Goal: Ask a question: Seek information or help from site administrators or community

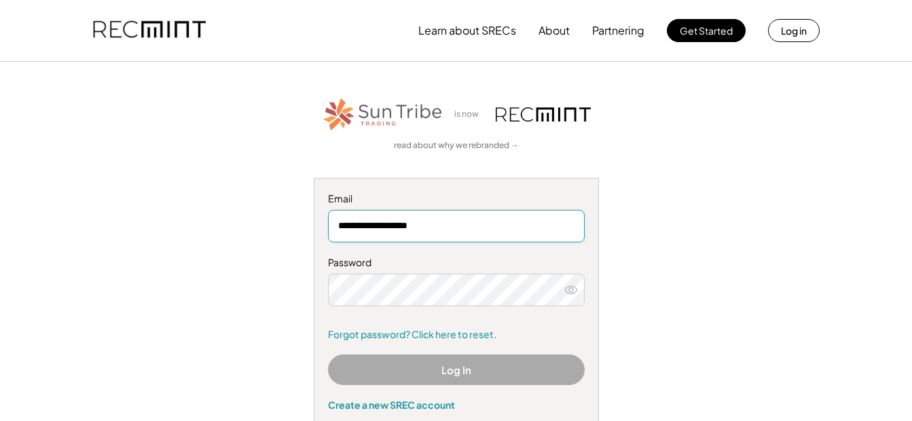
click at [462, 225] on input "**********" at bounding box center [456, 226] width 257 height 33
click at [458, 366] on button "Log In" at bounding box center [456, 369] width 257 height 31
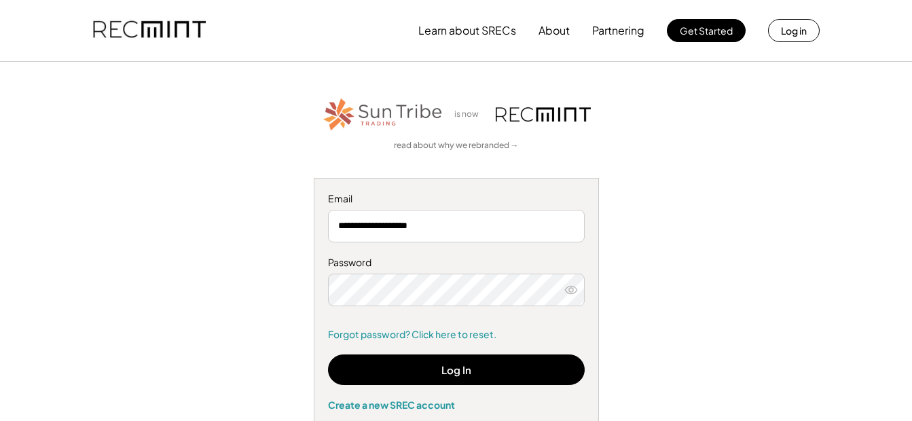
click at [578, 290] on button at bounding box center [571, 290] width 20 height 20
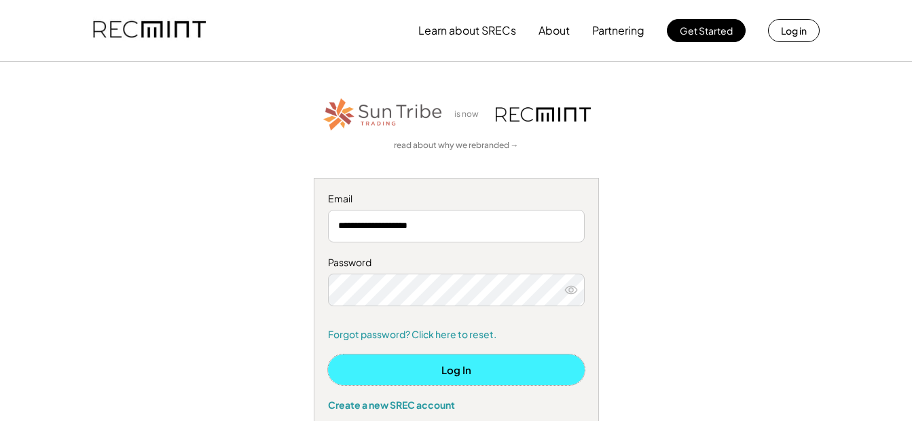
click at [479, 373] on button "Log In" at bounding box center [456, 369] width 257 height 31
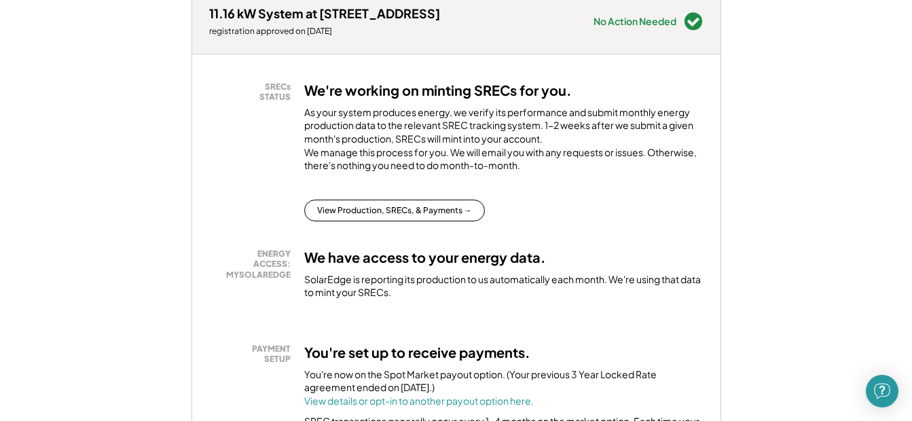
scroll to position [272, 0]
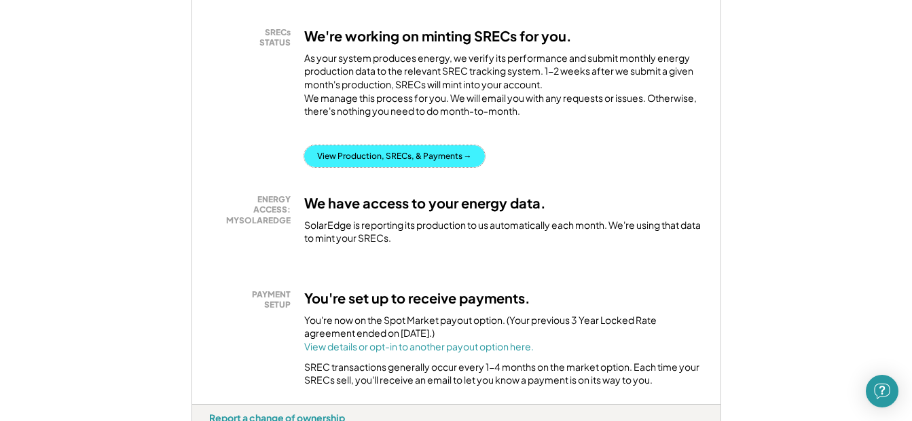
click at [410, 167] on button "View Production, SRECs, & Payments →" at bounding box center [394, 156] width 181 height 22
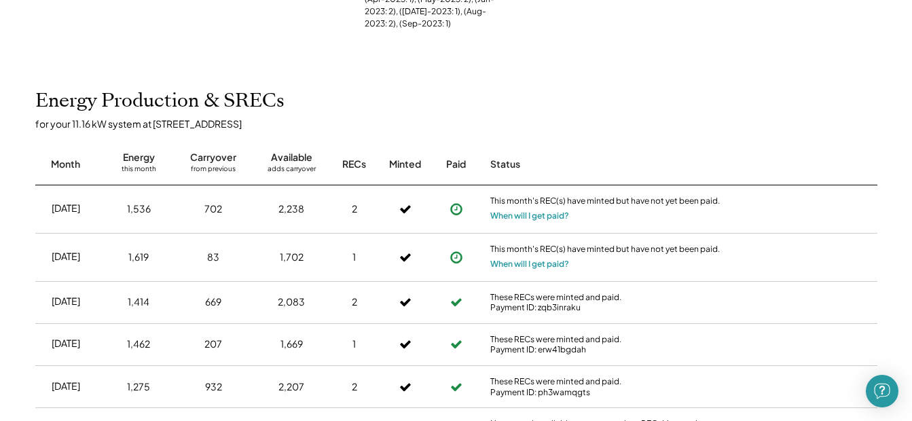
scroll to position [633, 0]
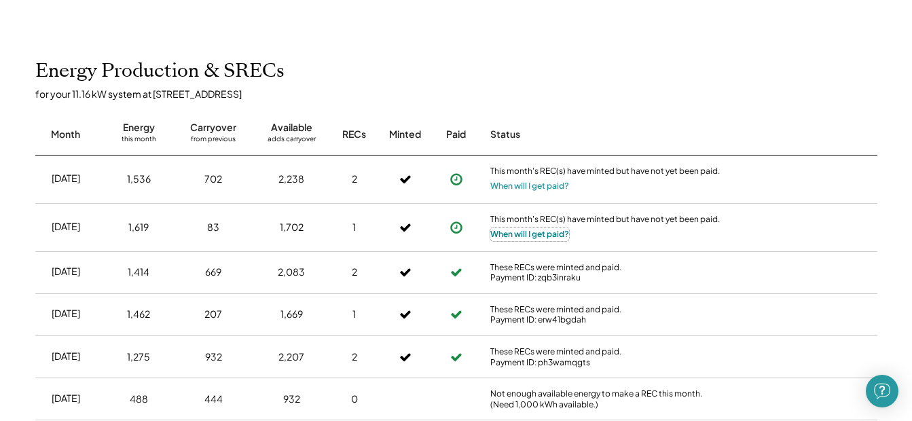
click at [499, 234] on button "When will I get paid?" at bounding box center [529, 234] width 79 height 14
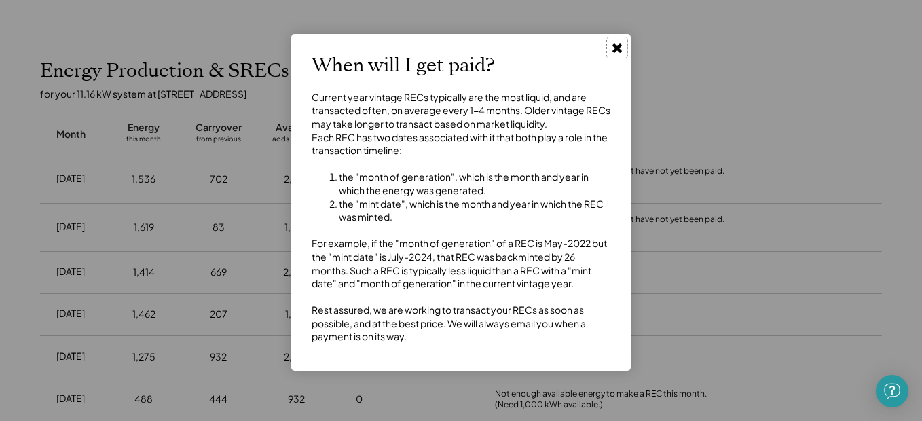
click at [615, 50] on use at bounding box center [617, 48] width 10 height 10
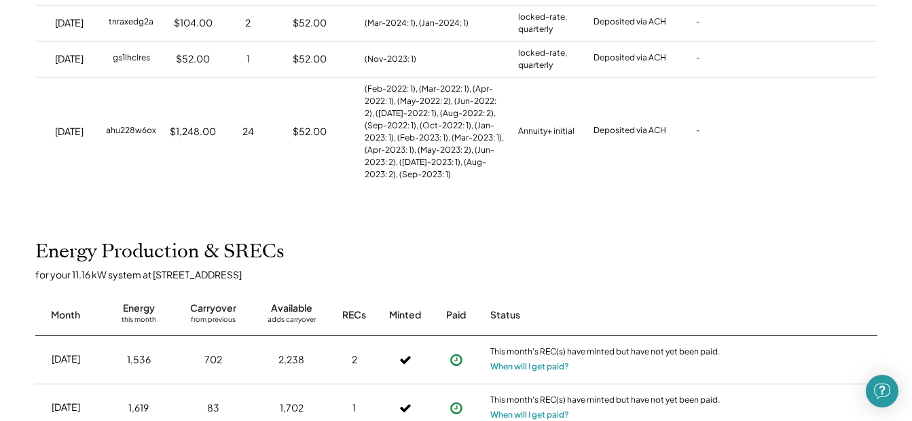
scroll to position [0, 0]
